Goal: Task Accomplishment & Management: Use online tool/utility

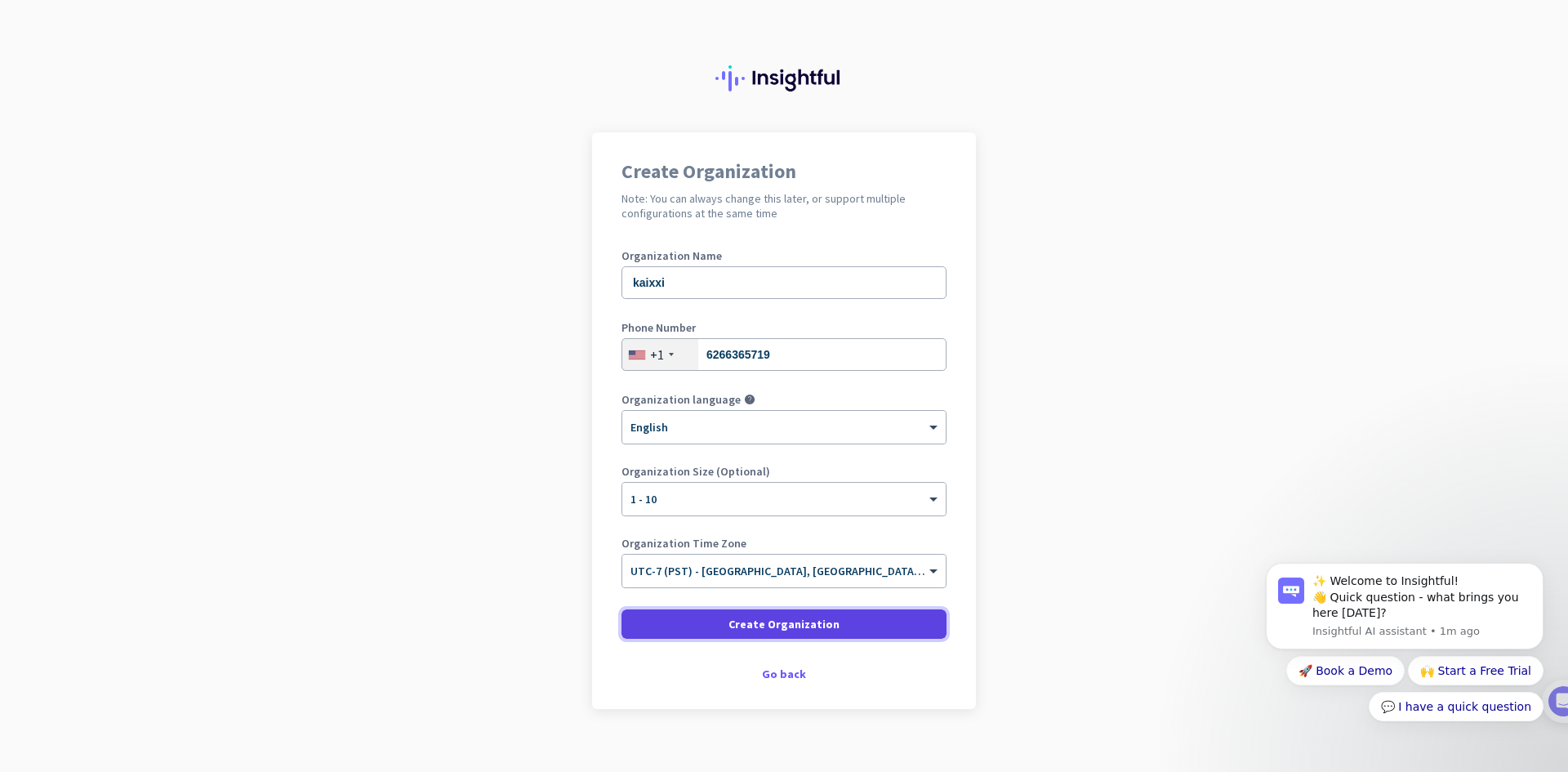
click at [732, 626] on span "Create Organization" at bounding box center [784, 623] width 111 height 17
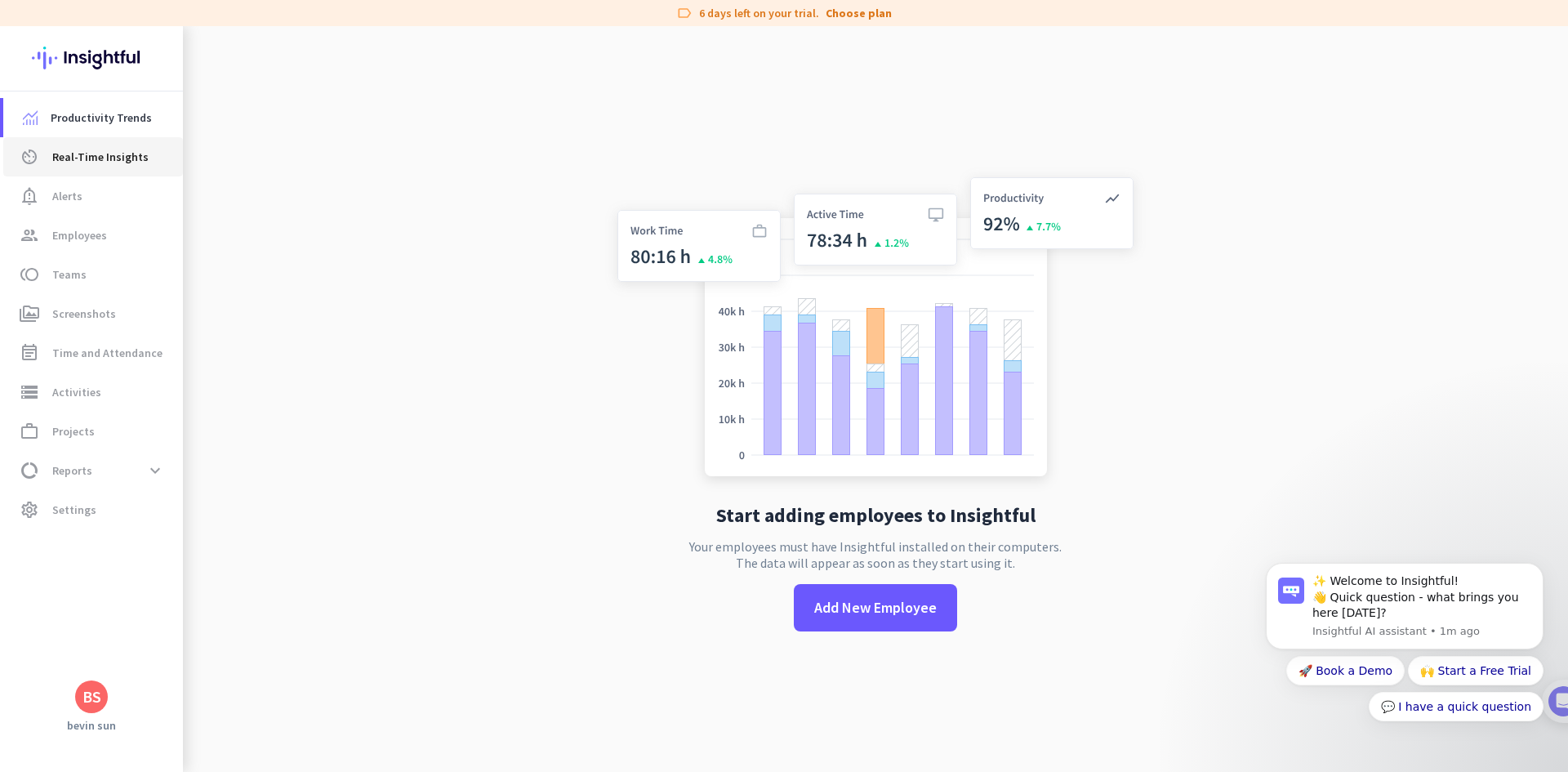
click at [106, 152] on span "Real-Time Insights" at bounding box center [101, 156] width 97 height 20
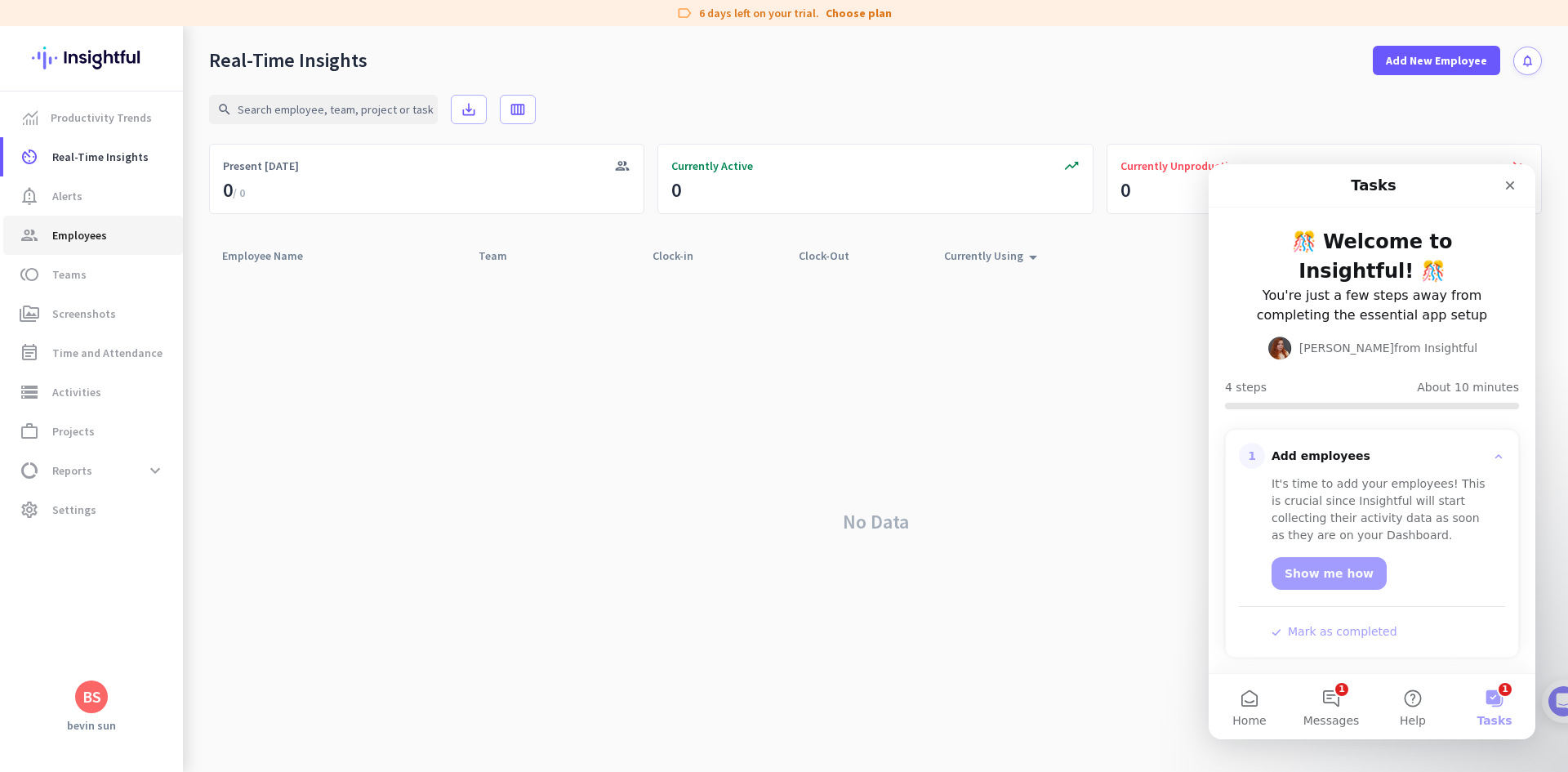
click at [135, 228] on span "group Employees" at bounding box center [93, 236] width 153 height 20
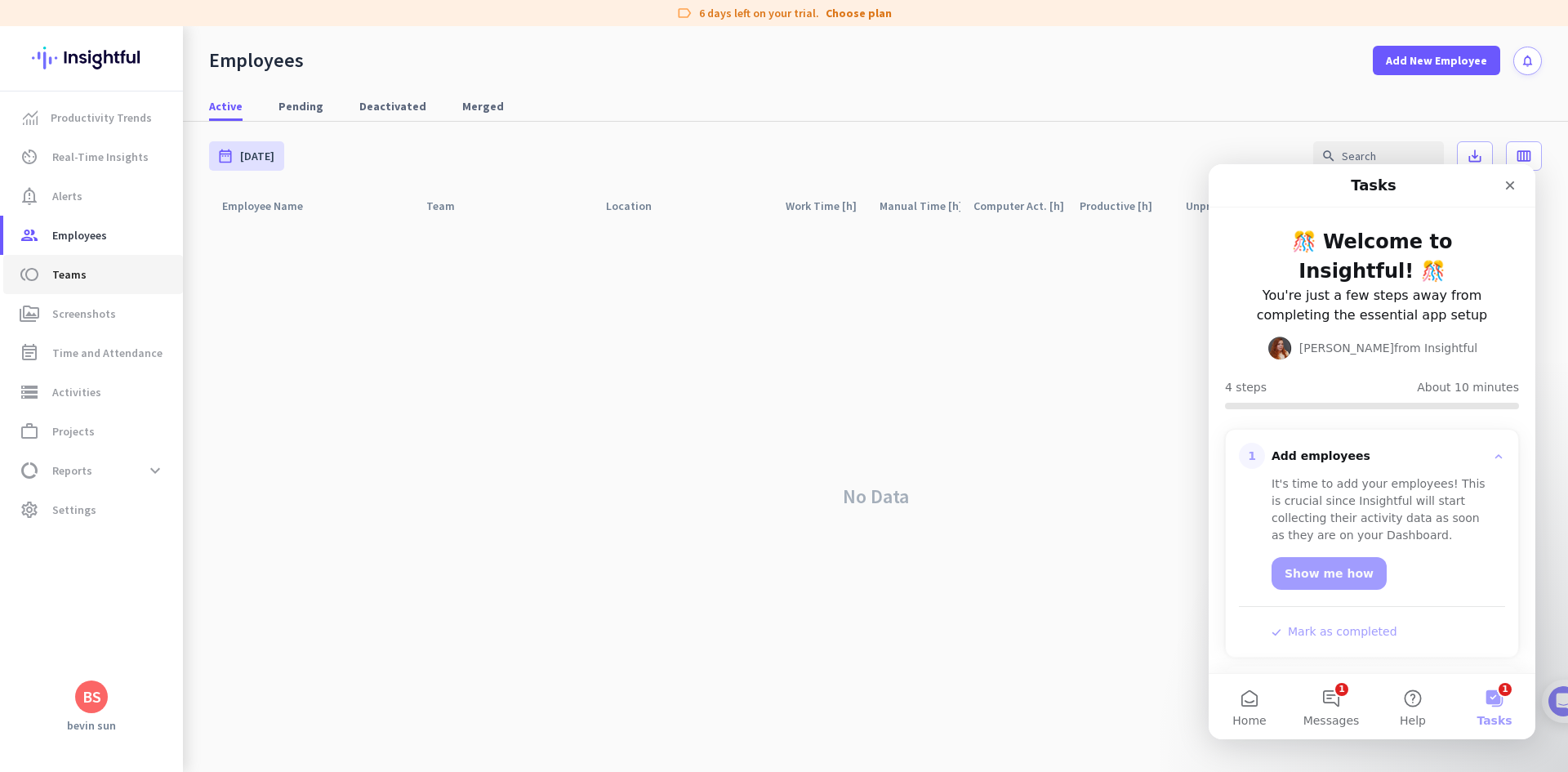
click at [106, 281] on span "toll Teams" at bounding box center [93, 275] width 153 height 20
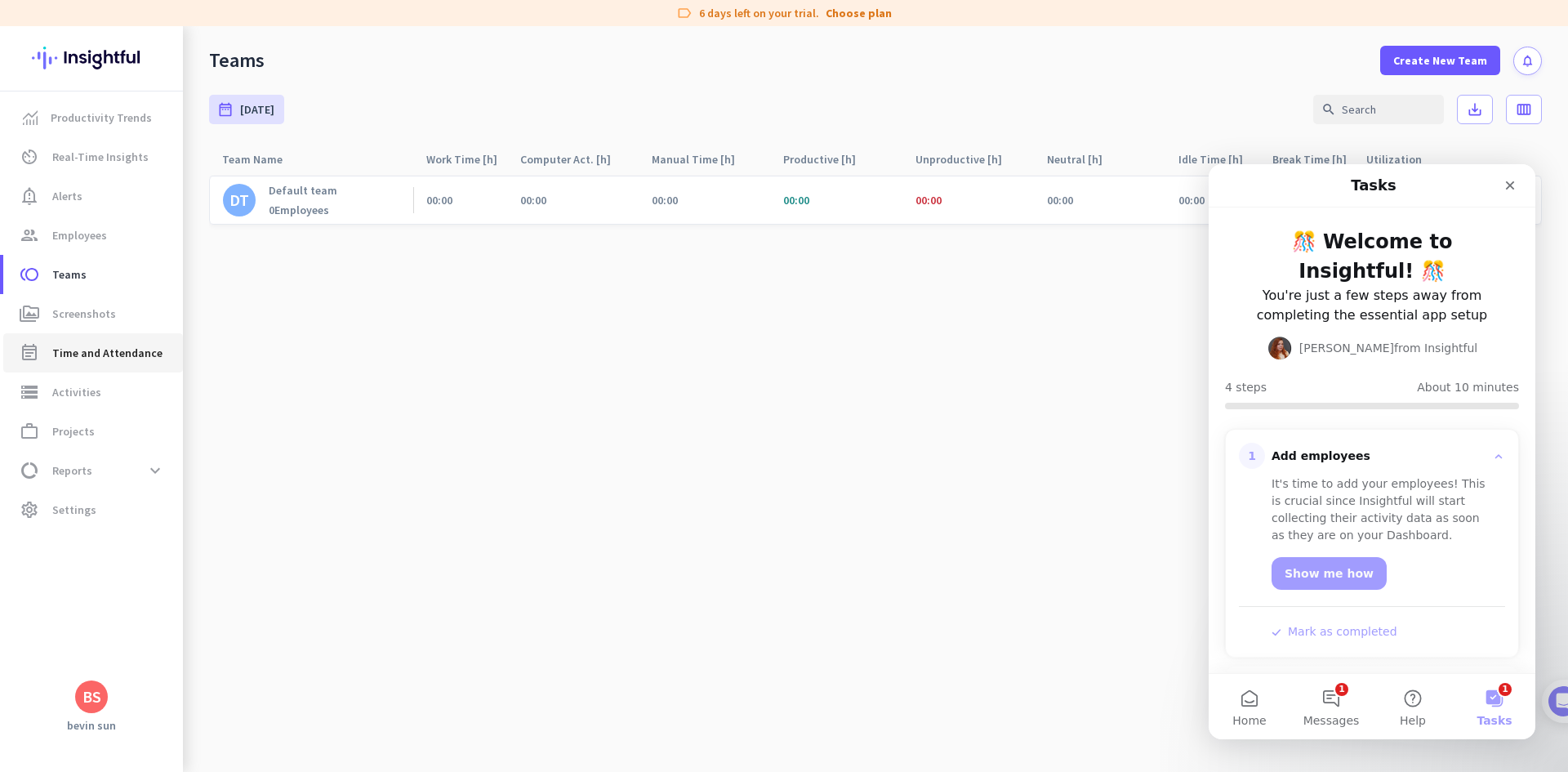
click at [107, 338] on link "event_note Time and Attendance" at bounding box center [93, 353] width 180 height 39
click at [111, 322] on span "Screenshots" at bounding box center [84, 314] width 64 height 20
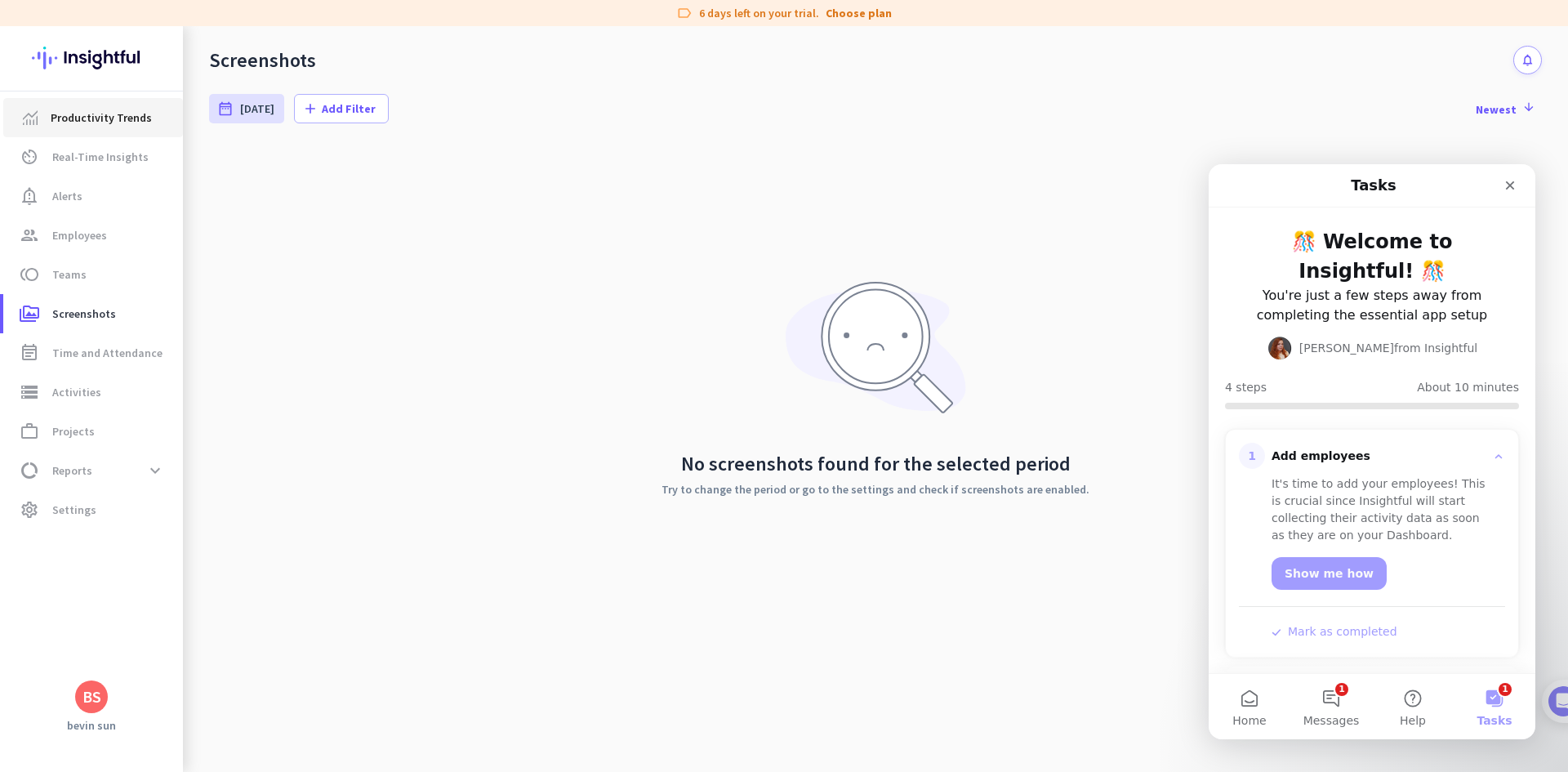
click at [125, 127] on span "Productivity Trends" at bounding box center [102, 117] width 102 height 20
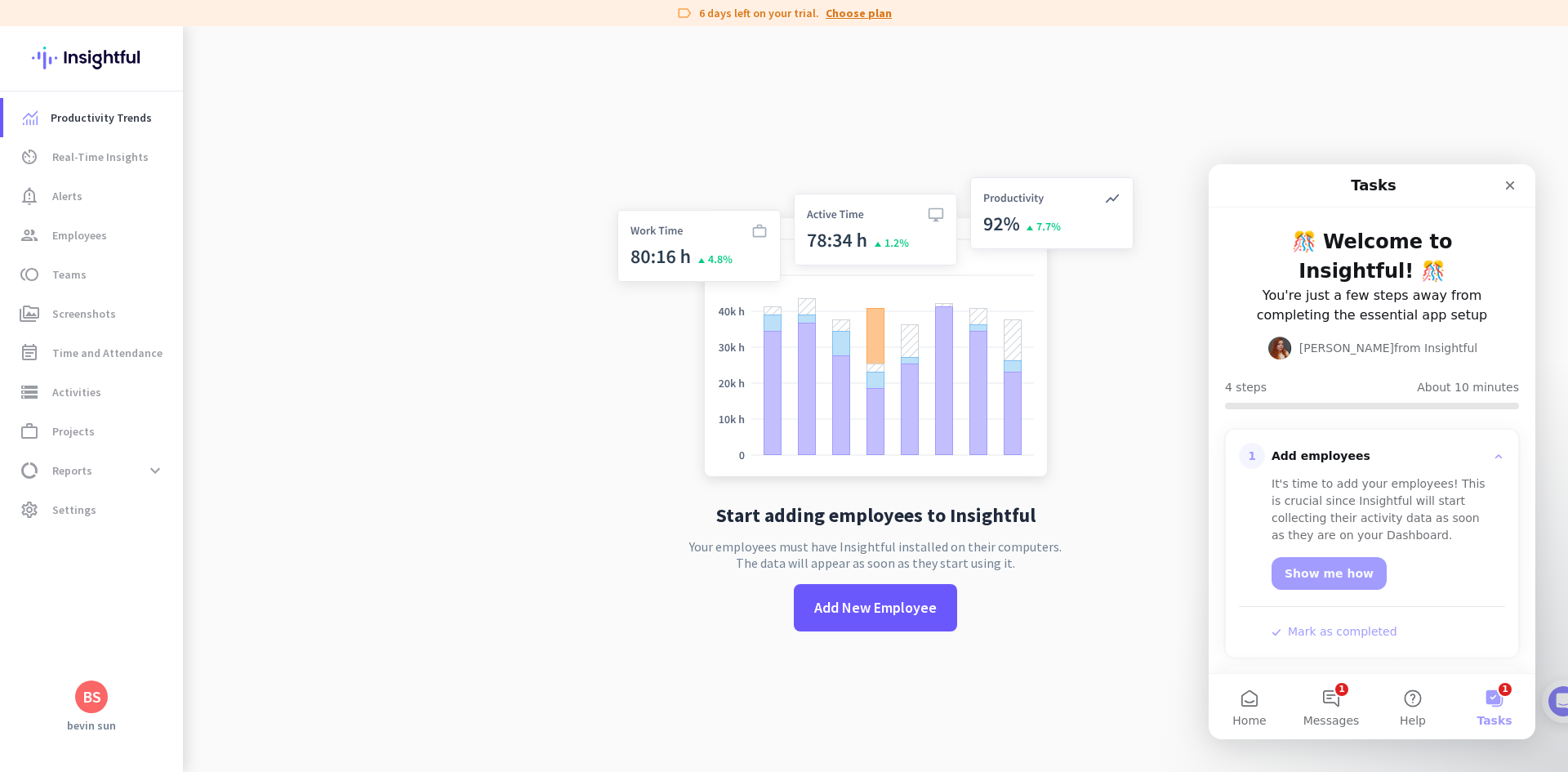
click at [849, 16] on link "Choose plan" at bounding box center [859, 13] width 66 height 17
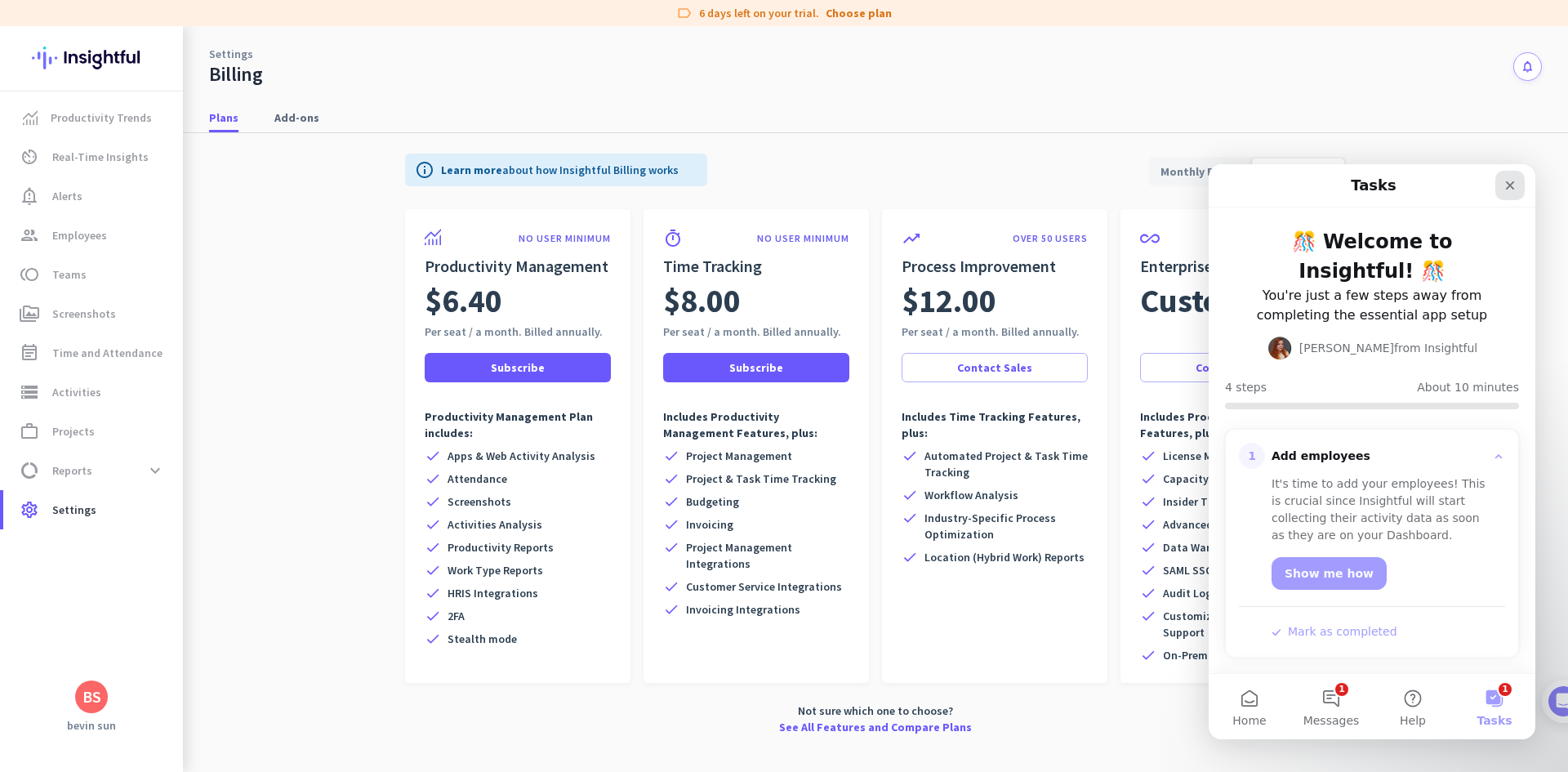
click at [1508, 190] on icon "Close" at bounding box center [1509, 185] width 13 height 13
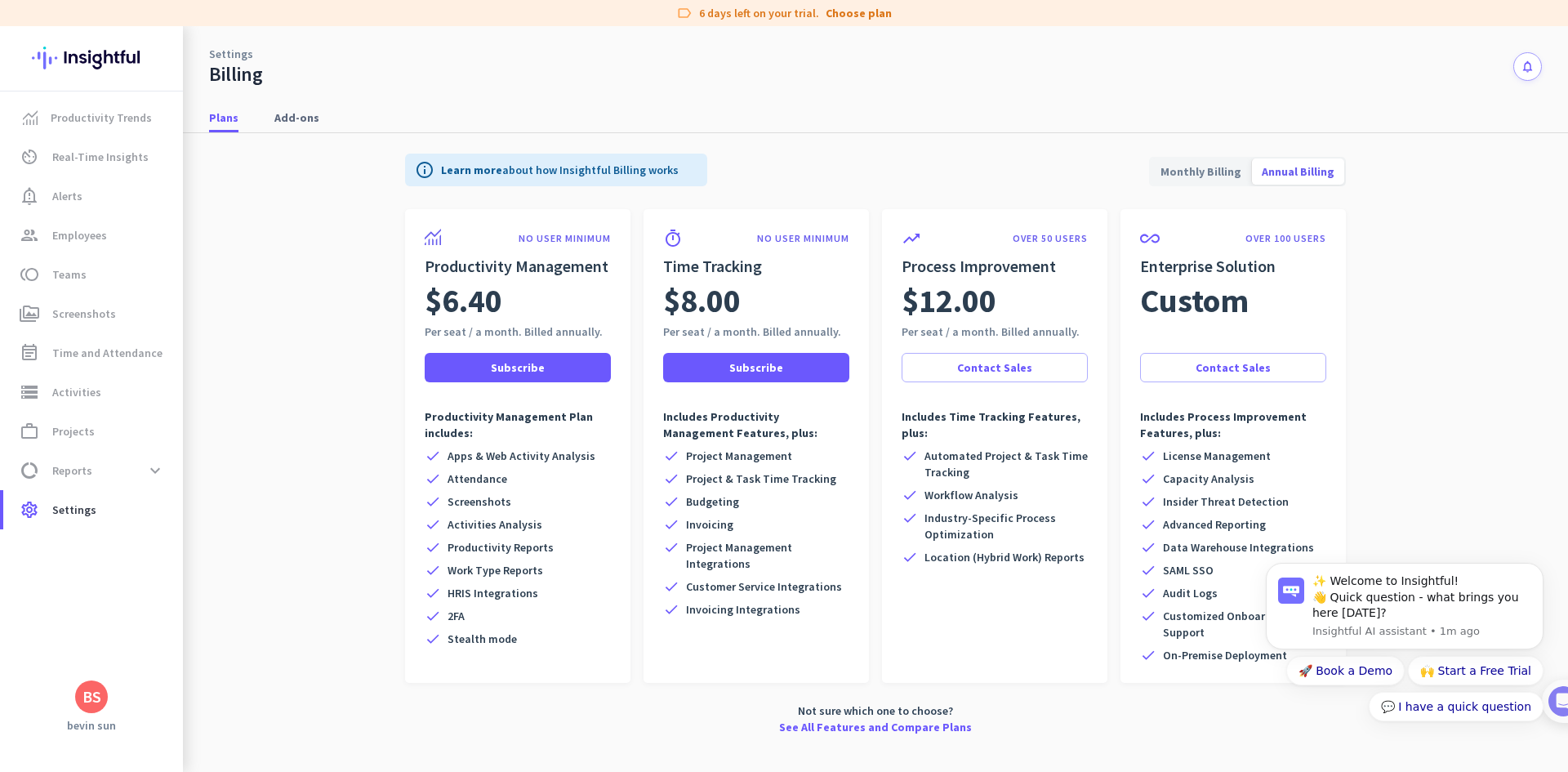
click at [1203, 176] on span "Monthly Billing" at bounding box center [1201, 171] width 101 height 39
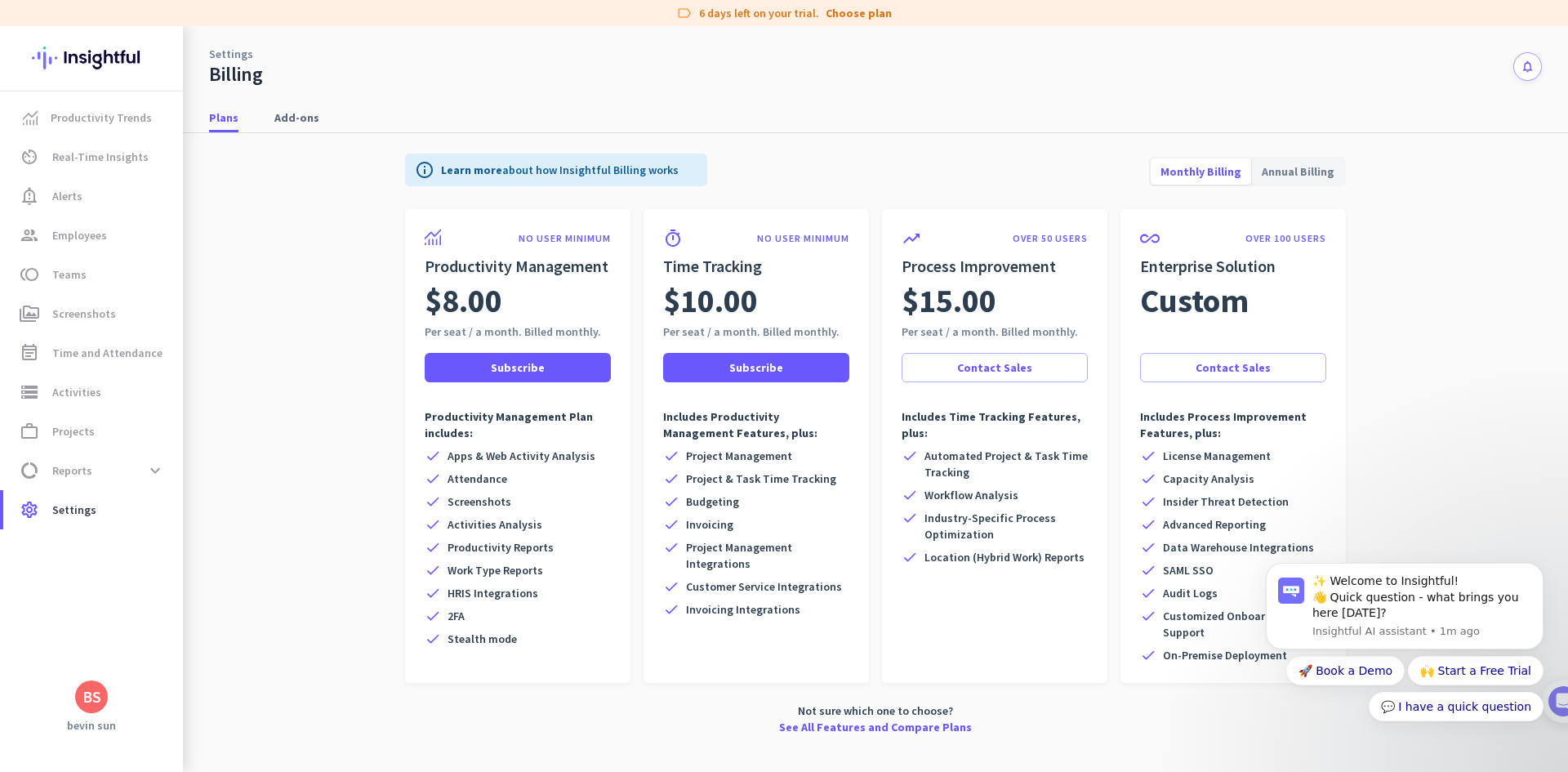
click at [510, 301] on div "$8.00" at bounding box center [518, 300] width 187 height 46
click at [109, 113] on span "Productivity Trends" at bounding box center [102, 117] width 102 height 20
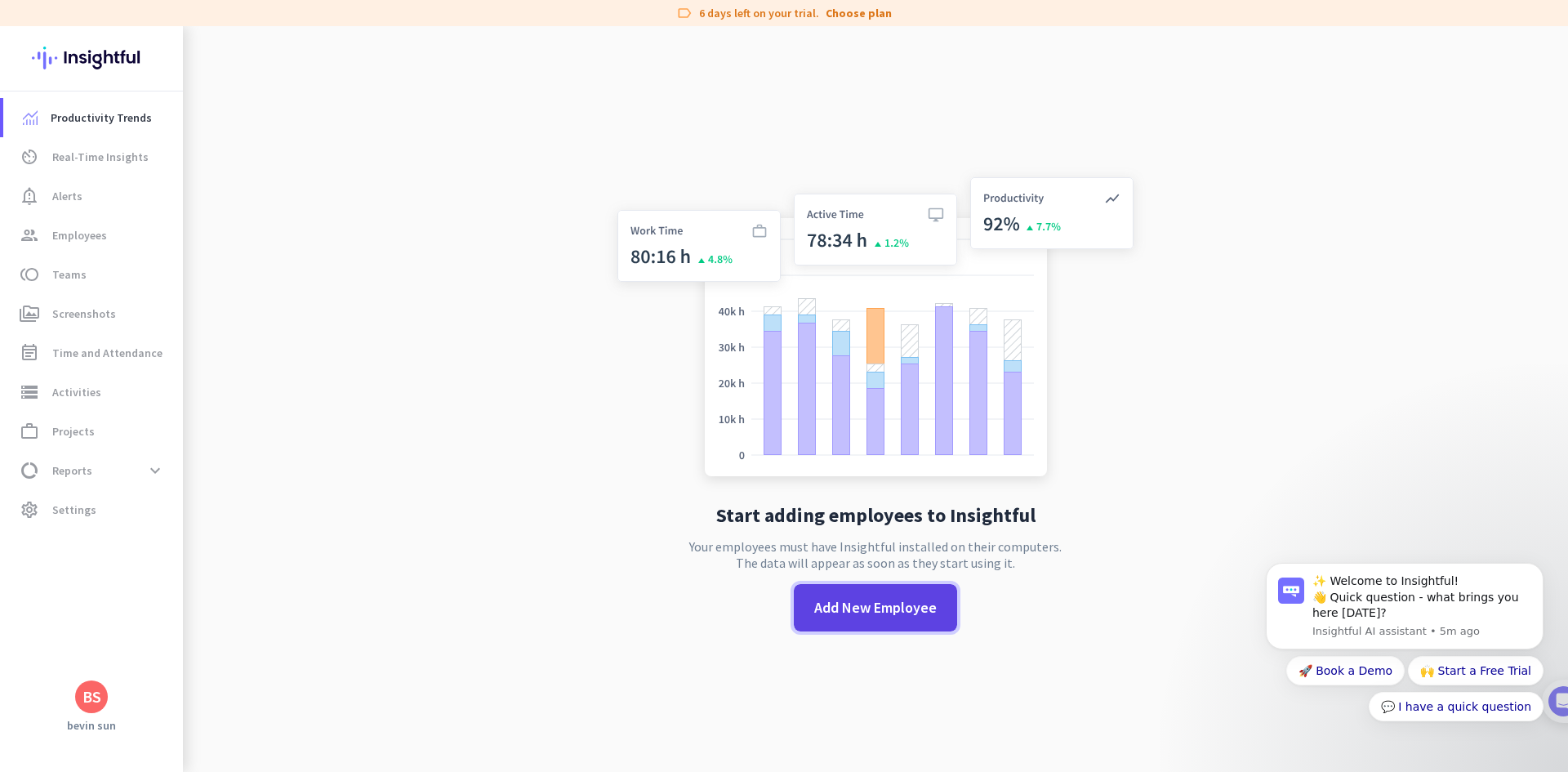
click at [820, 608] on span "Add New Employee" at bounding box center [874, 608] width 122 height 21
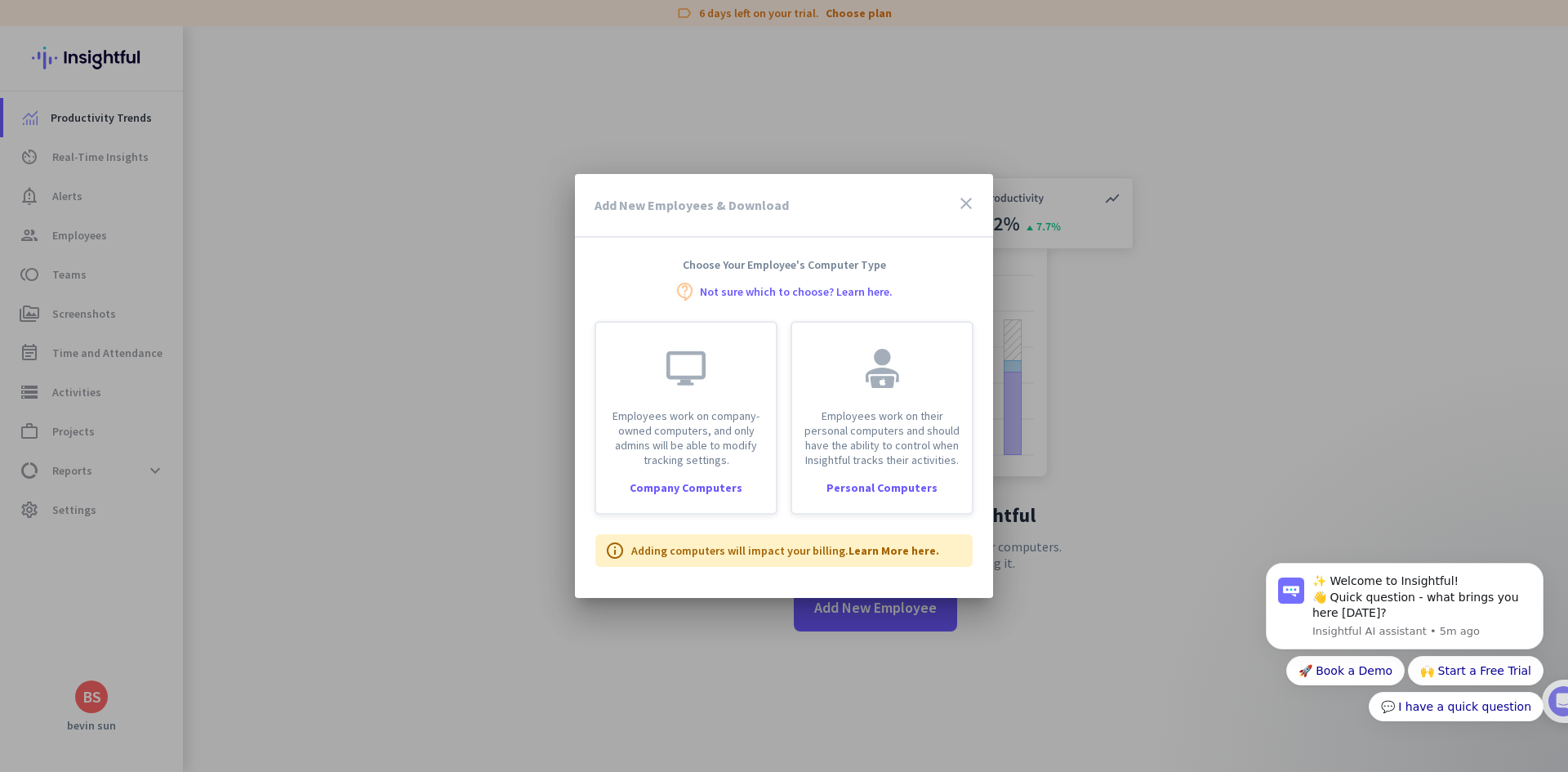
drag, startPoint x: 639, startPoint y: 550, endPoint x: 926, endPoint y: 550, distance: 287.0
click at [926, 550] on div "info Adding computers will impact your billing. Learn More here." at bounding box center [784, 550] width 377 height 32
click at [735, 550] on p "Adding computers will impact your billing. Learn More here." at bounding box center [784, 550] width 308 height 17
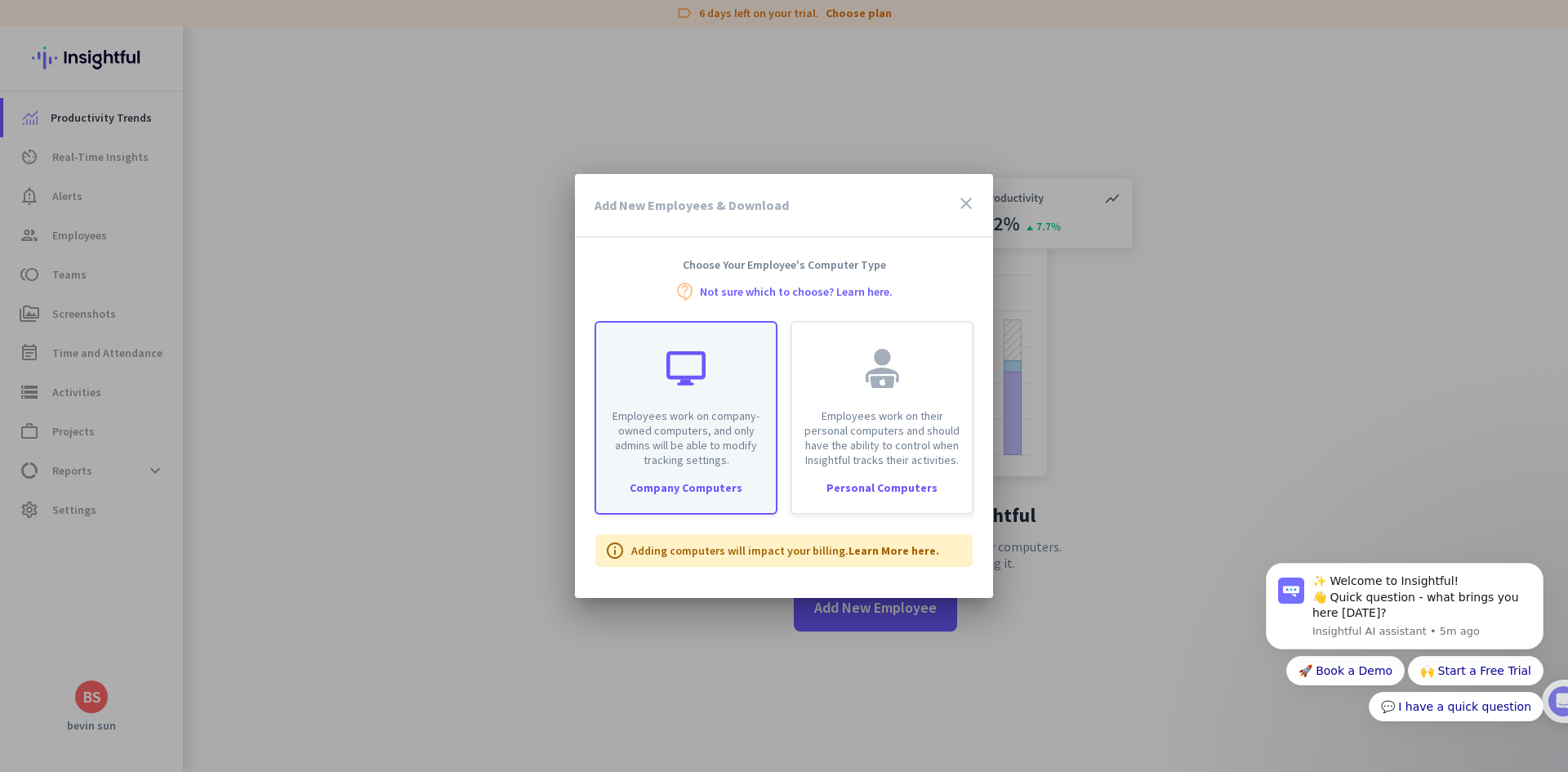
click at [698, 485] on div "Company Computers" at bounding box center [686, 488] width 180 height 12
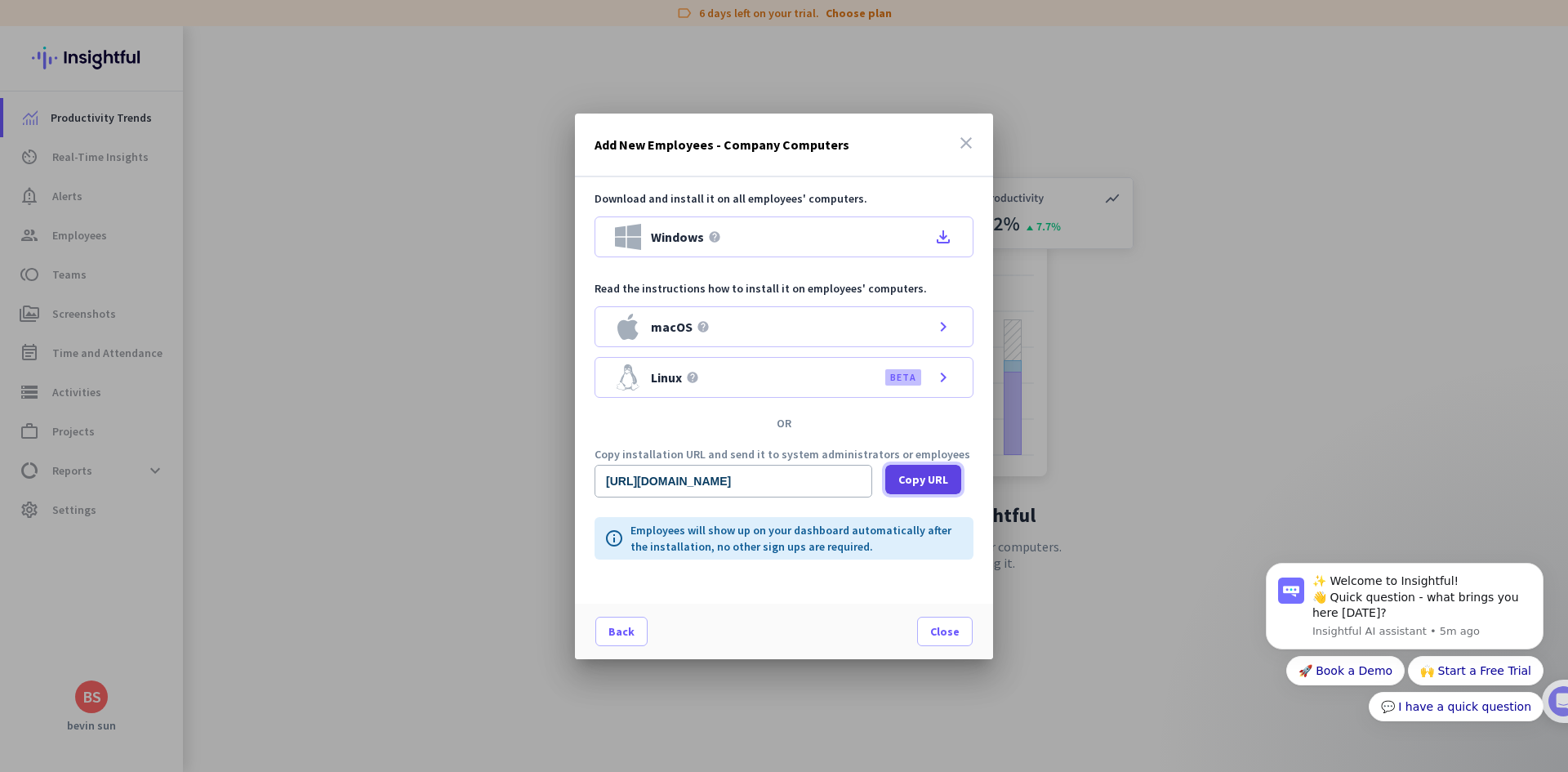
click at [909, 477] on span "Copy URL" at bounding box center [923, 479] width 50 height 17
click at [940, 241] on icon "file_download" at bounding box center [944, 236] width 20 height 20
click at [972, 142] on icon "close" at bounding box center [966, 143] width 20 height 20
